Goal: Complete application form

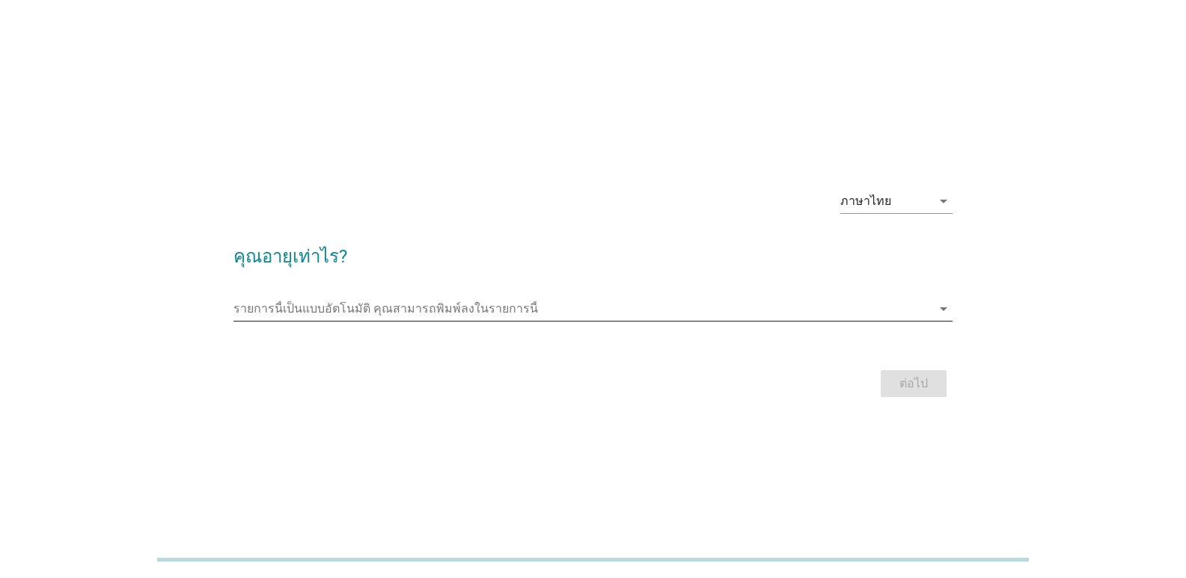
click at [905, 314] on input "รายการนี้เป็นแบบอัตโนมัติ คุณสามารถพิมพ์ลงในรายการนี้" at bounding box center [582, 309] width 698 height 24
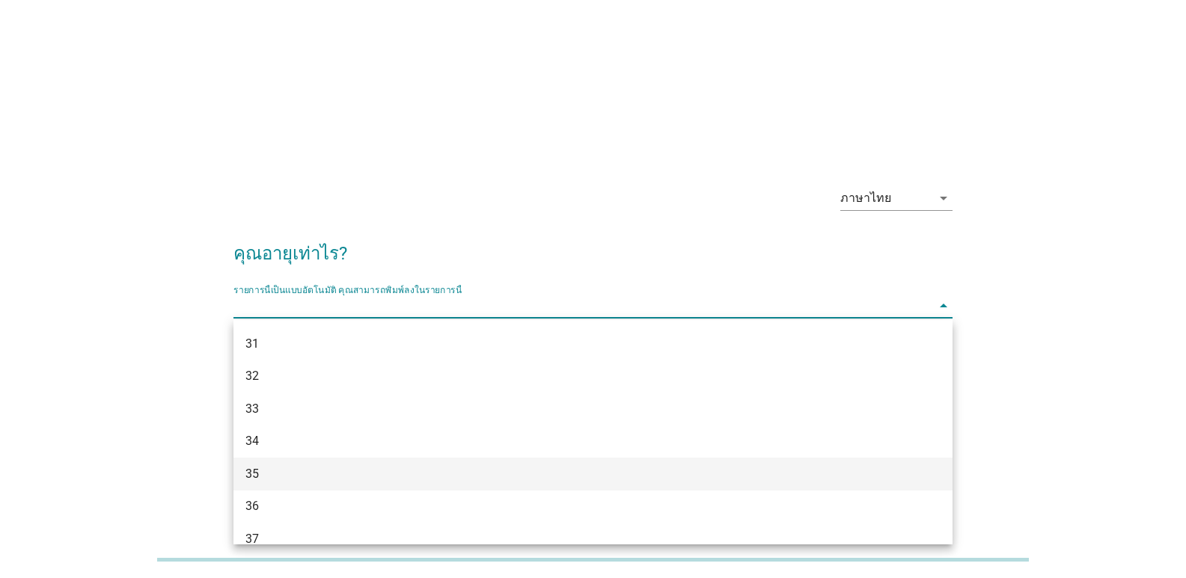
scroll to position [449, 0]
click at [394, 472] on div "36" at bounding box center [564, 480] width 638 height 18
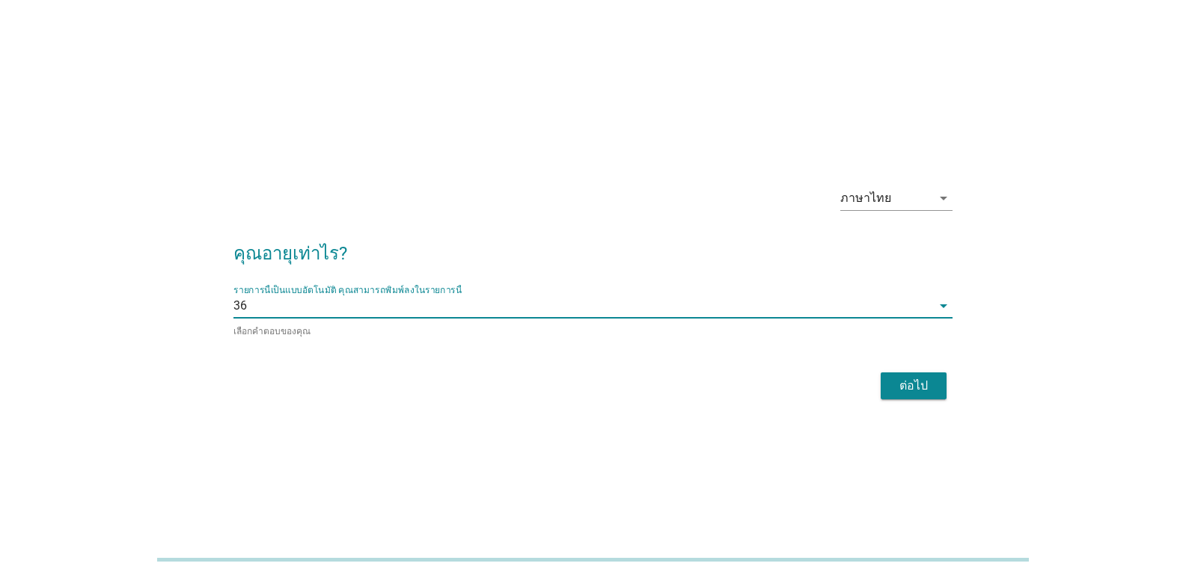
click at [927, 394] on button "ต่อไป" at bounding box center [914, 386] width 66 height 27
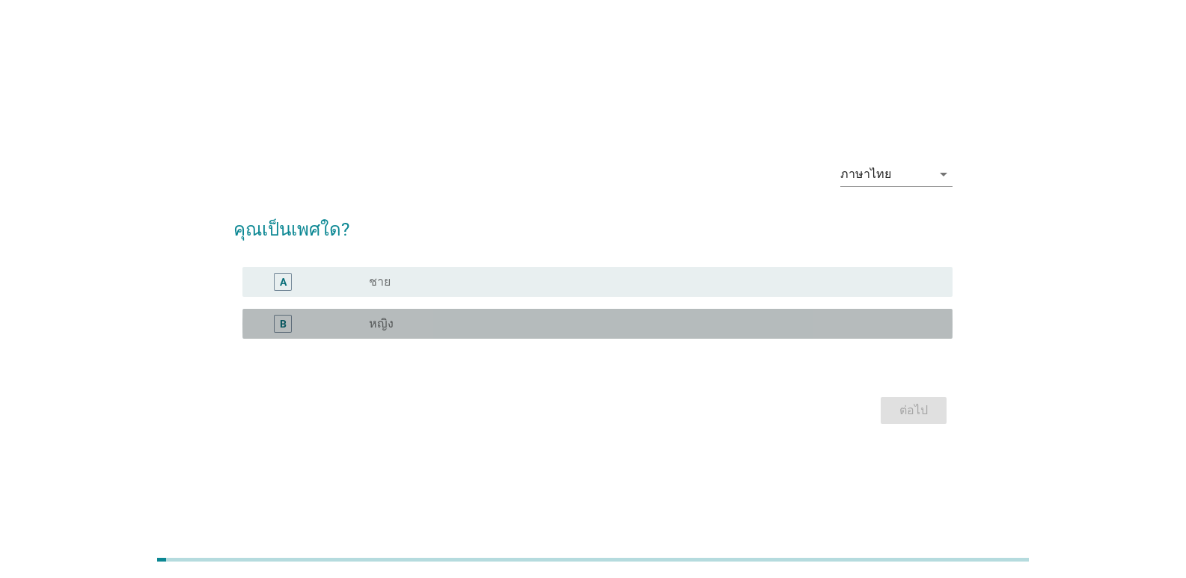
click at [563, 327] on div "radio_button_unchecked หญิง" at bounding box center [649, 324] width 560 height 15
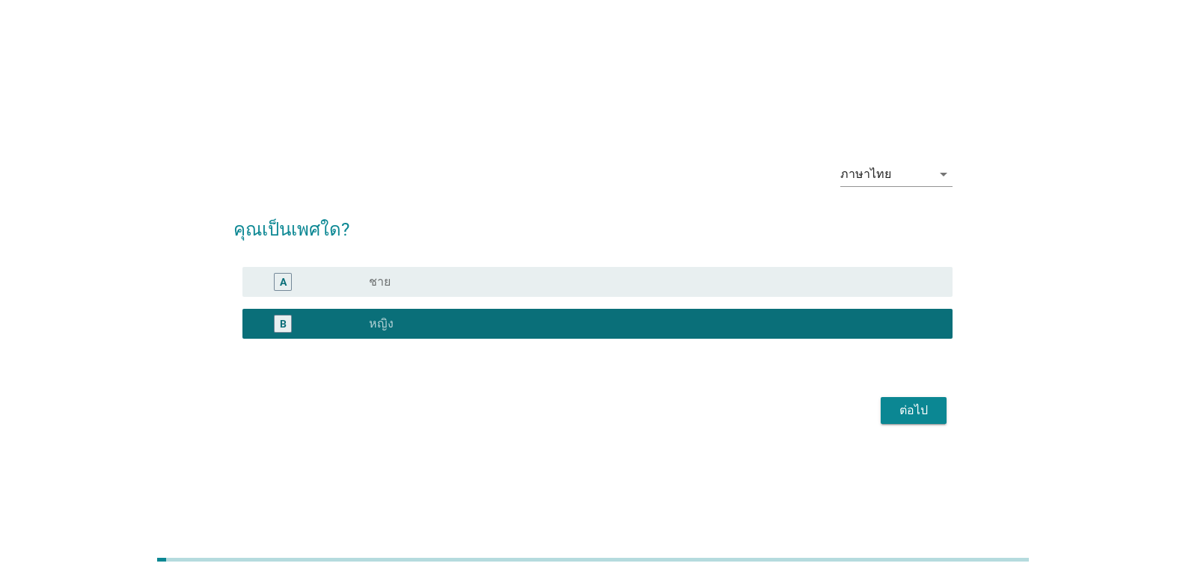
click at [904, 412] on div "ต่อไป" at bounding box center [914, 411] width 42 height 18
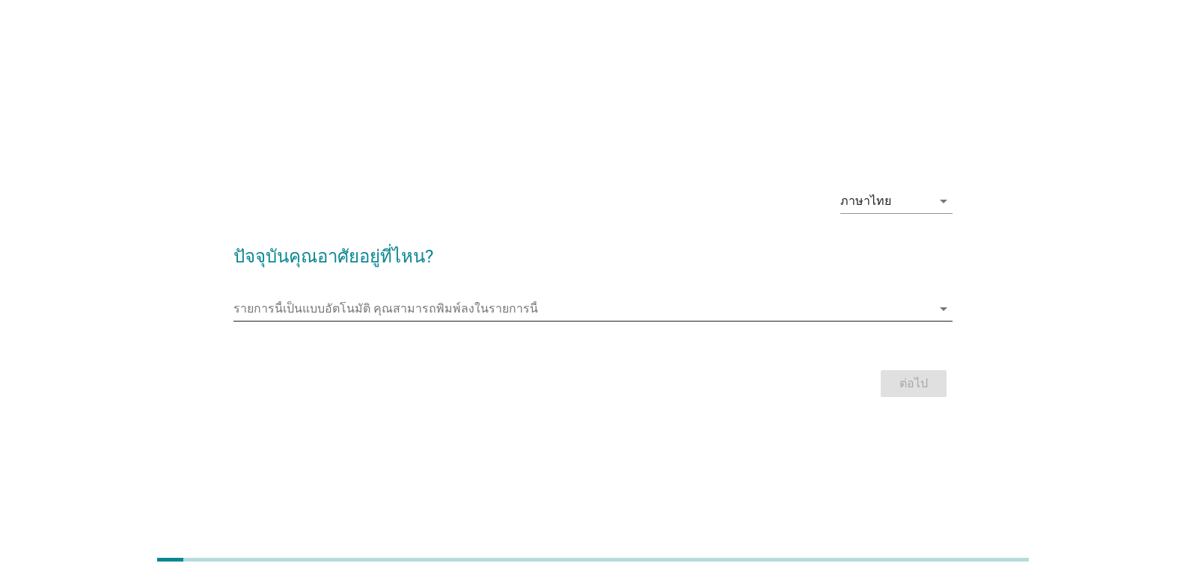
click at [826, 314] on input "รายการนี้เป็นแบบอัตโนมัติ คุณสามารถพิมพ์ลงในรายการนี้" at bounding box center [582, 309] width 698 height 24
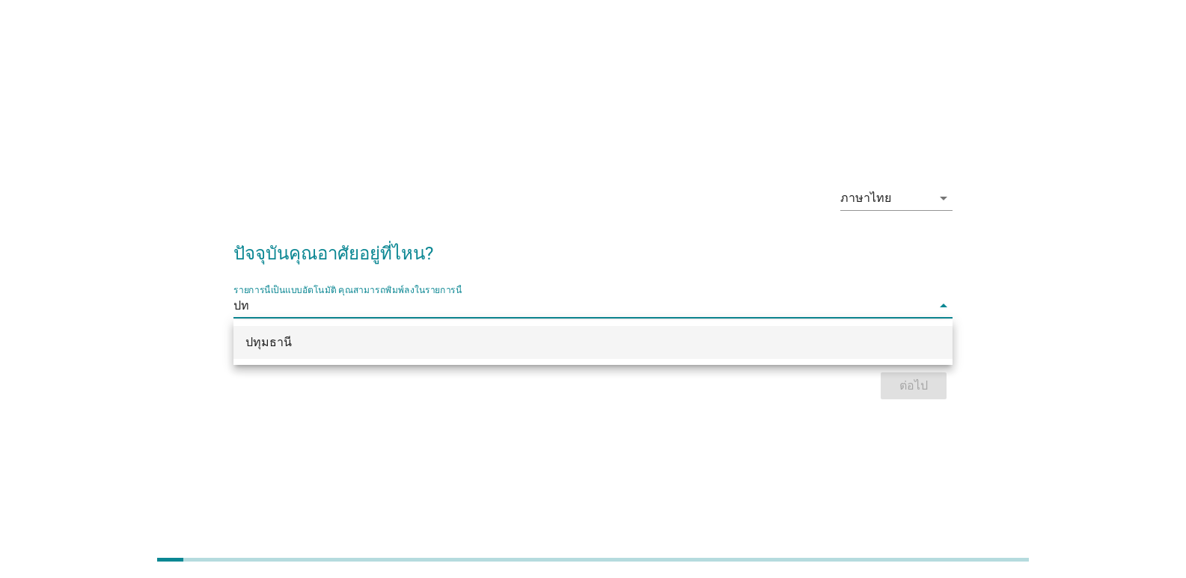
scroll to position [0, 0]
type input "ปทุ"
click at [665, 342] on div "ปทุมธานี" at bounding box center [564, 343] width 638 height 18
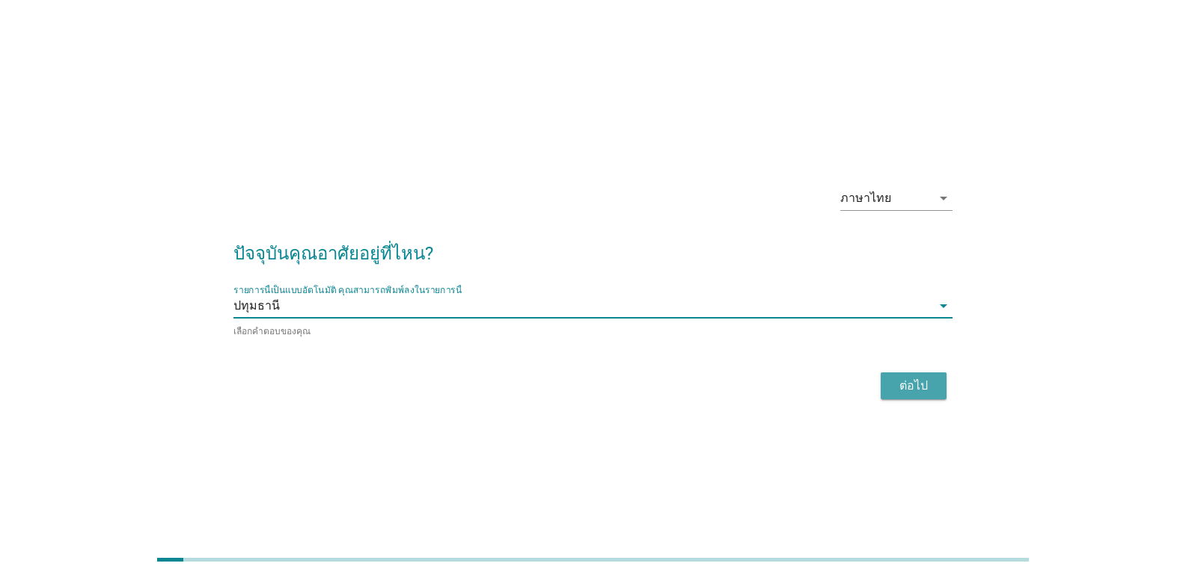
click at [890, 391] on button "ต่อไป" at bounding box center [914, 386] width 66 height 27
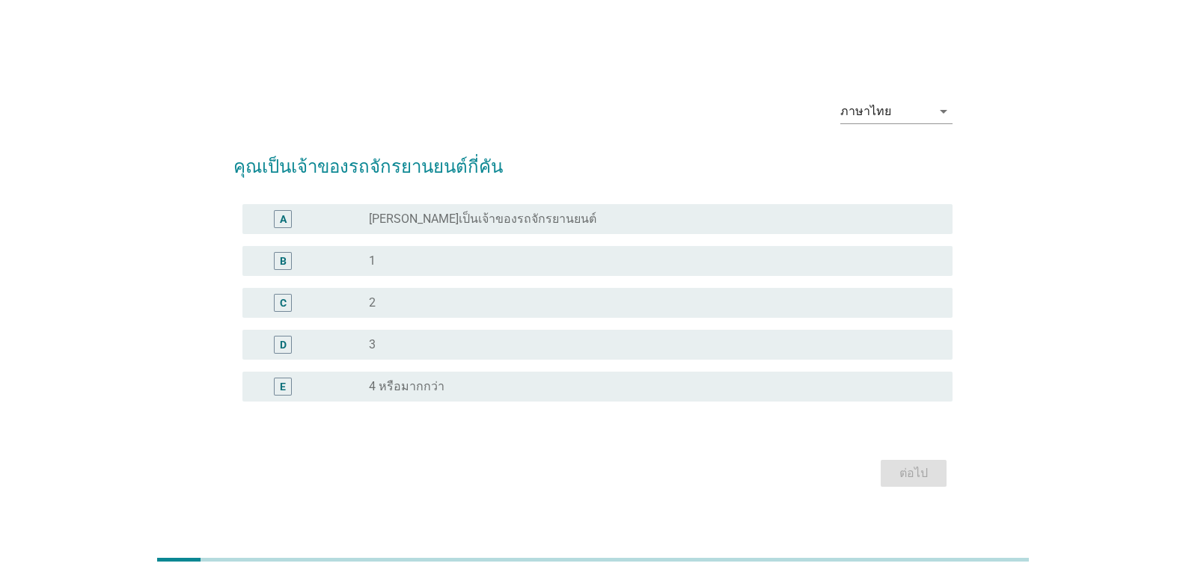
click at [434, 220] on label "[PERSON_NAME]เป็นเจ้าของรถจักรยานยนต์" at bounding box center [482, 219] width 227 height 15
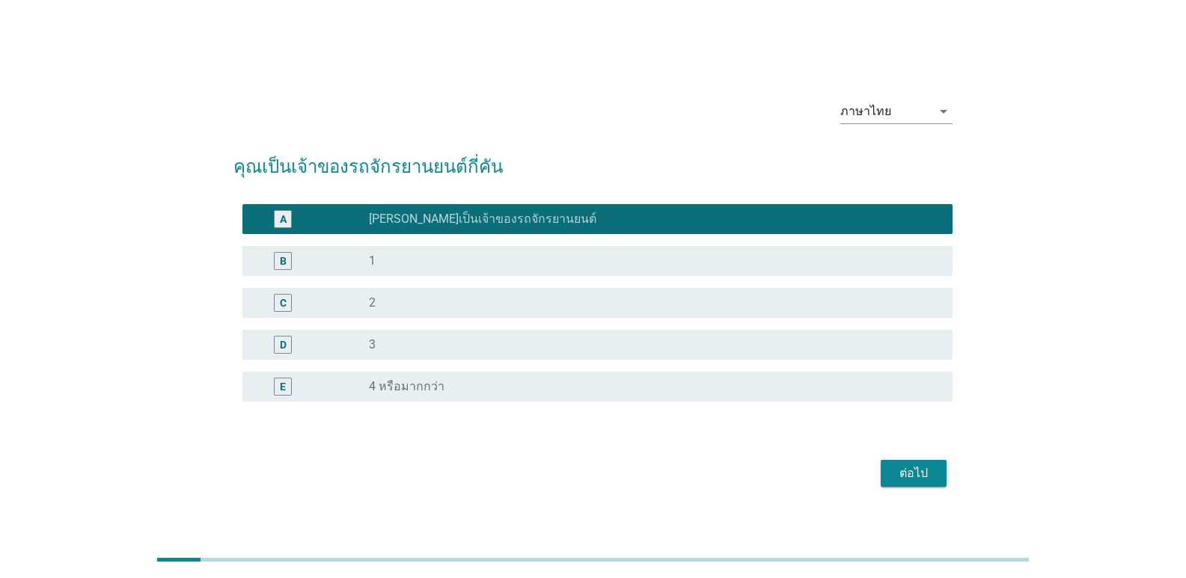
click at [901, 471] on div "ต่อไป" at bounding box center [914, 474] width 42 height 18
